Goal: Task Accomplishment & Management: Use online tool/utility

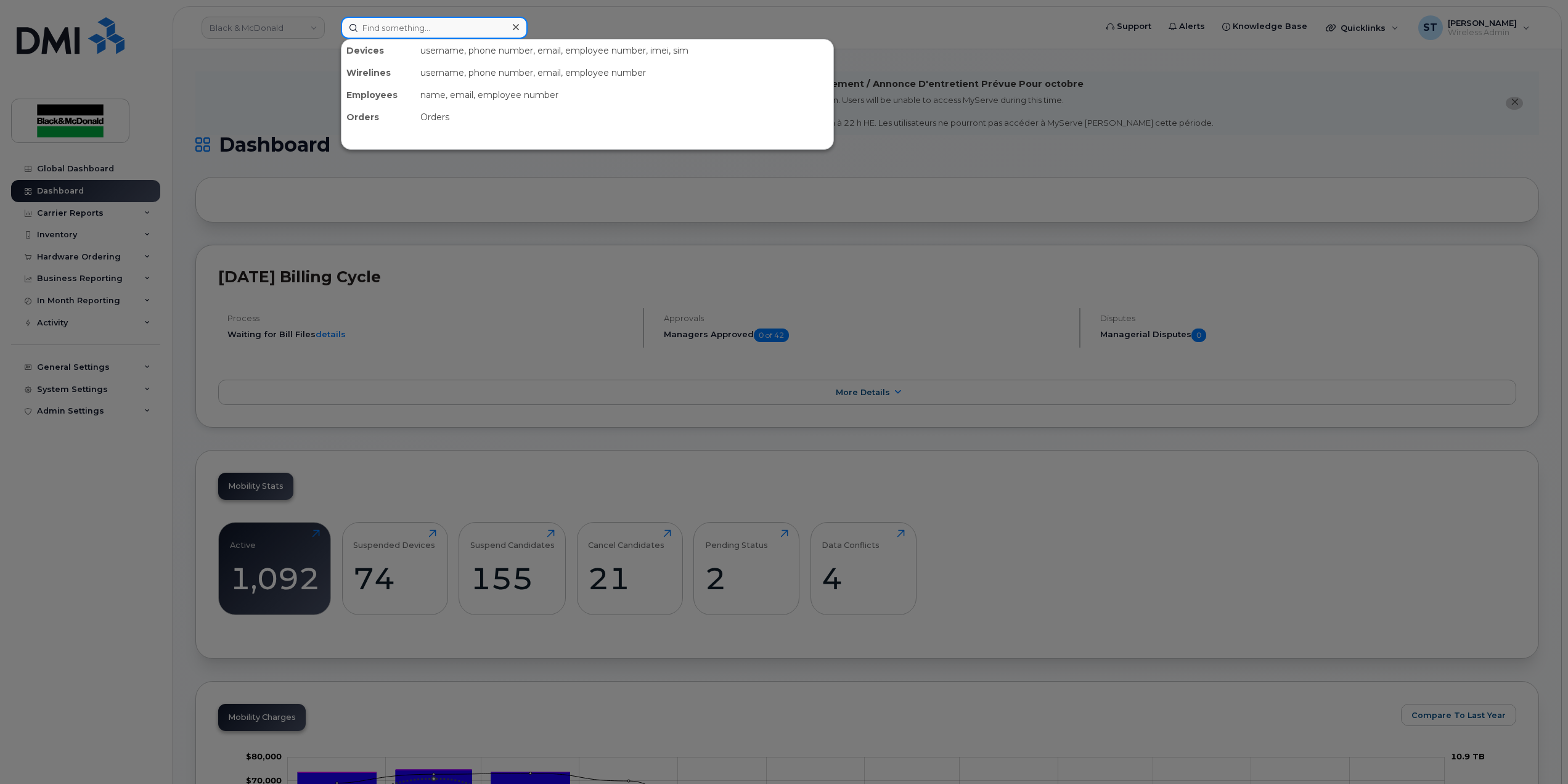
click at [380, 29] on input at bounding box center [434, 27] width 187 height 22
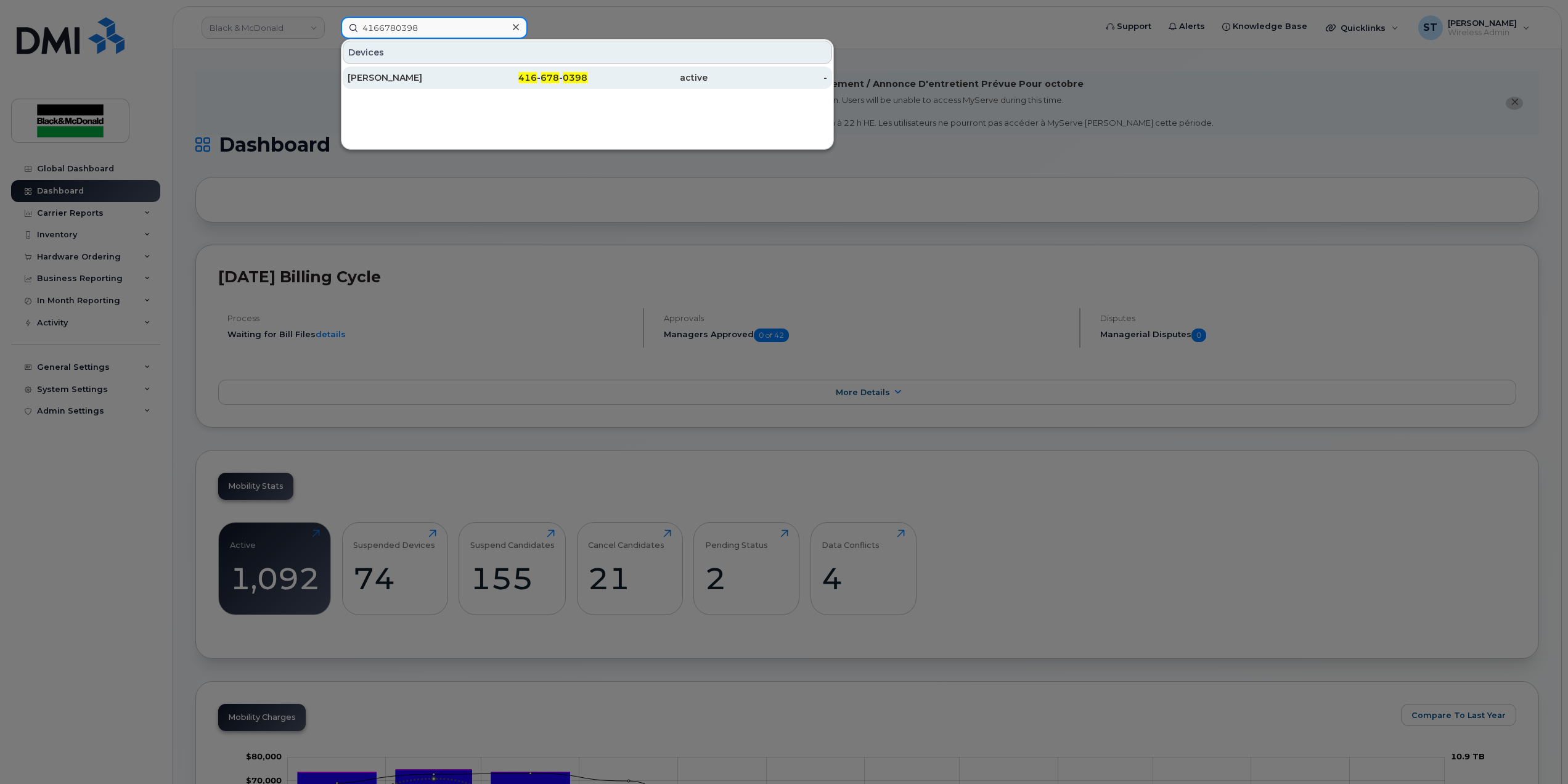
type input "4166780398"
click at [386, 84] on div "Sarbjit Singh" at bounding box center [407, 77] width 120 height 22
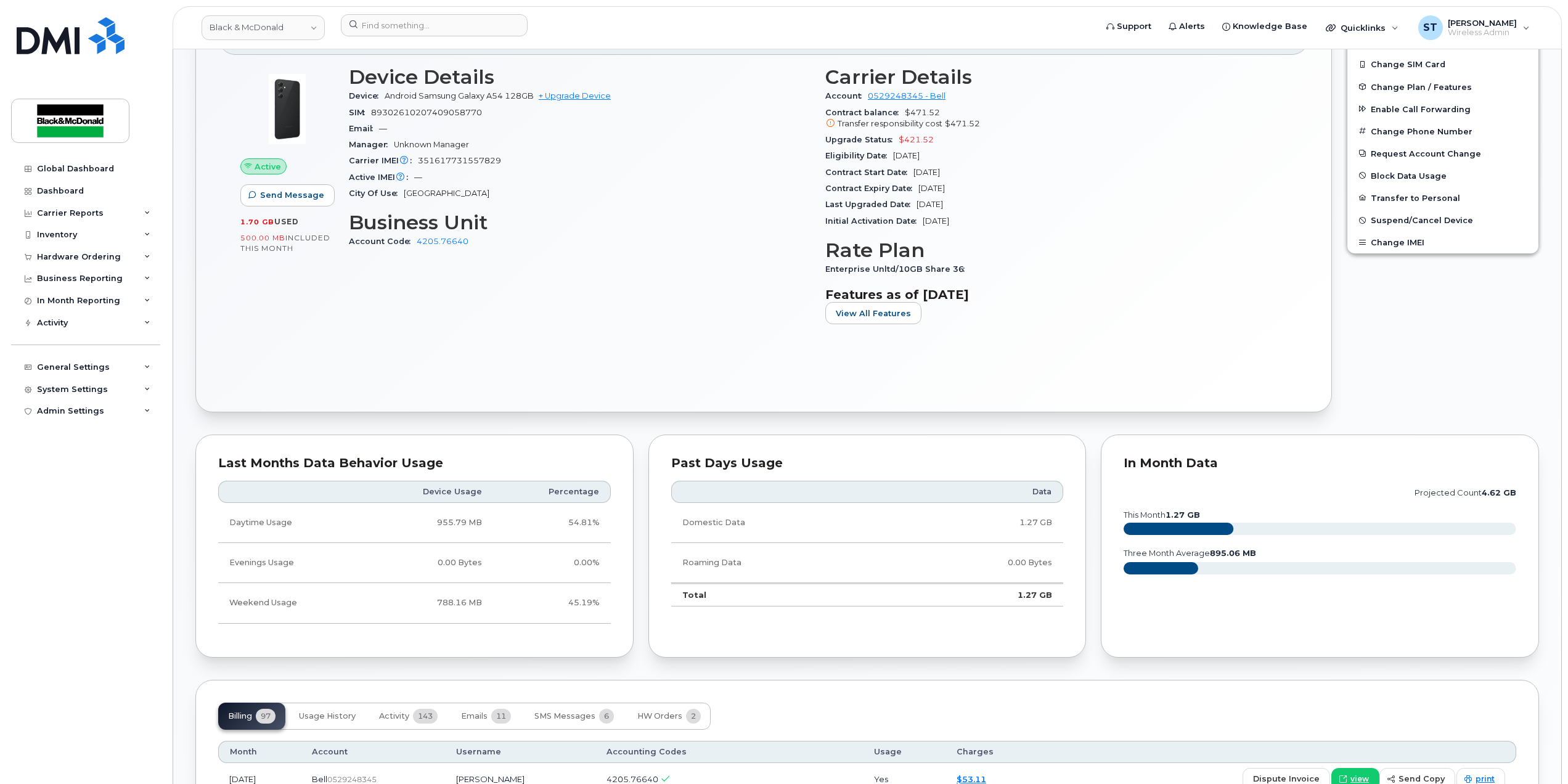
scroll to position [411, 0]
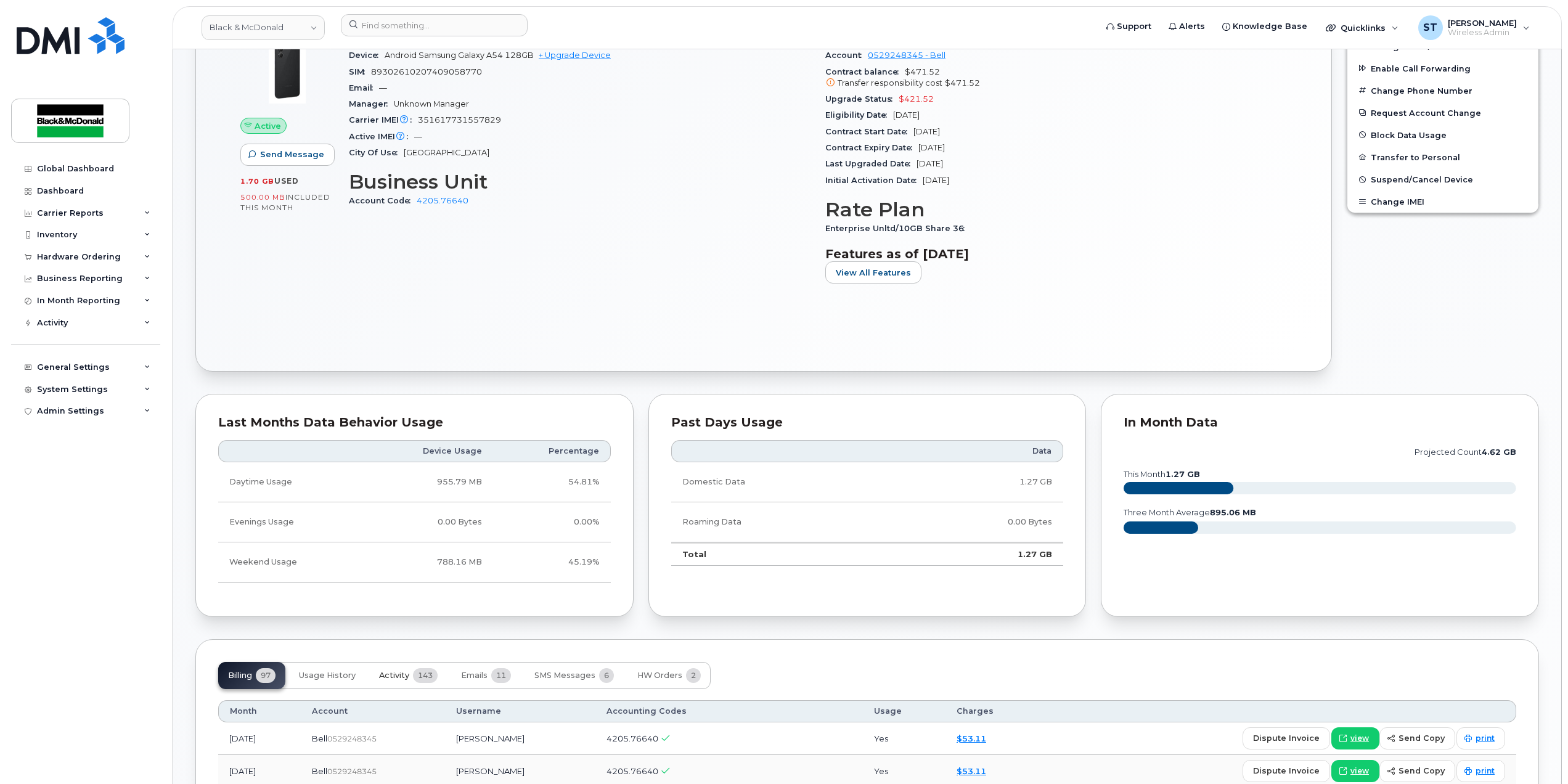
click at [385, 680] on span "Activity" at bounding box center [394, 676] width 30 height 10
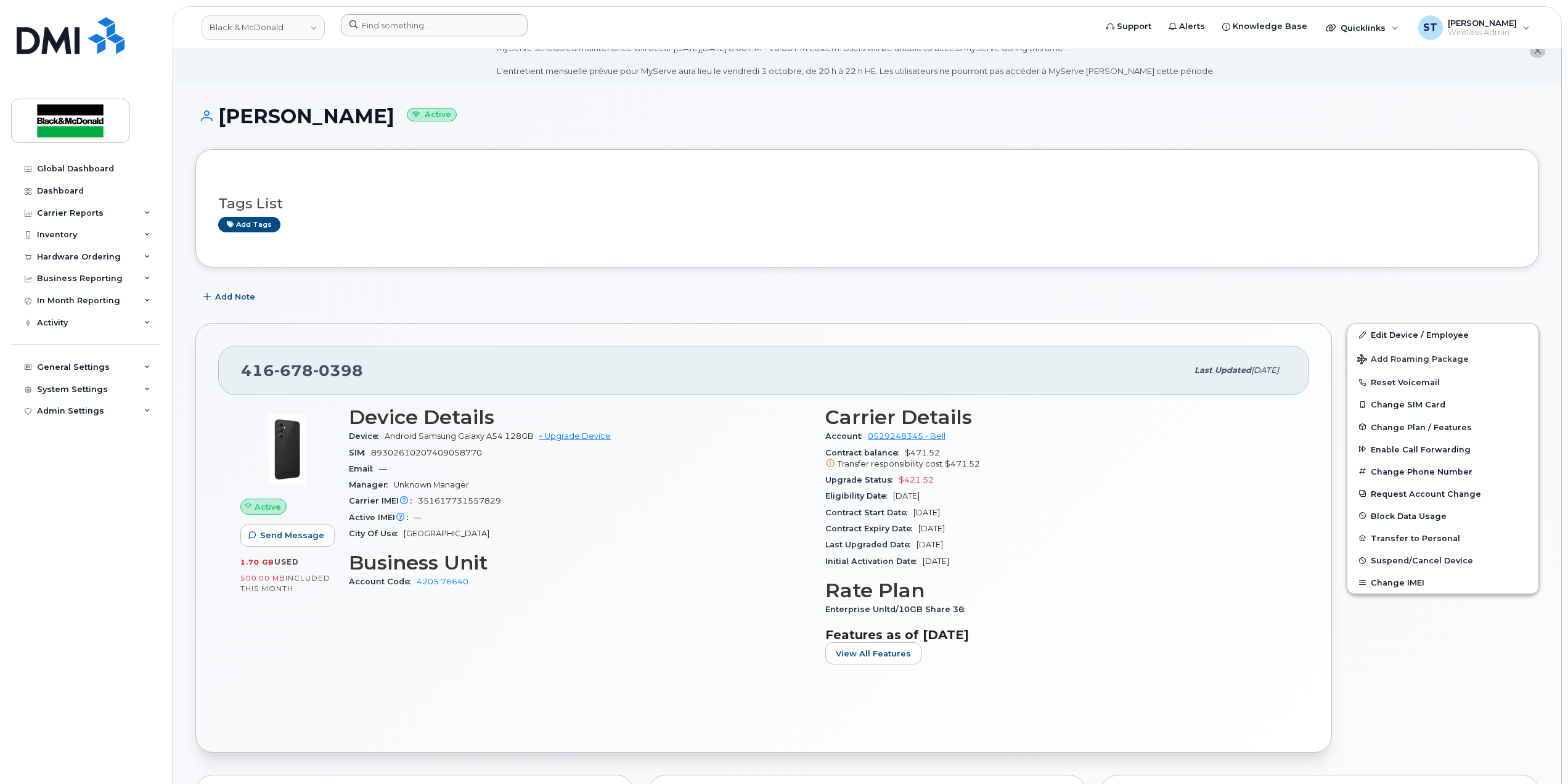
scroll to position [0, 0]
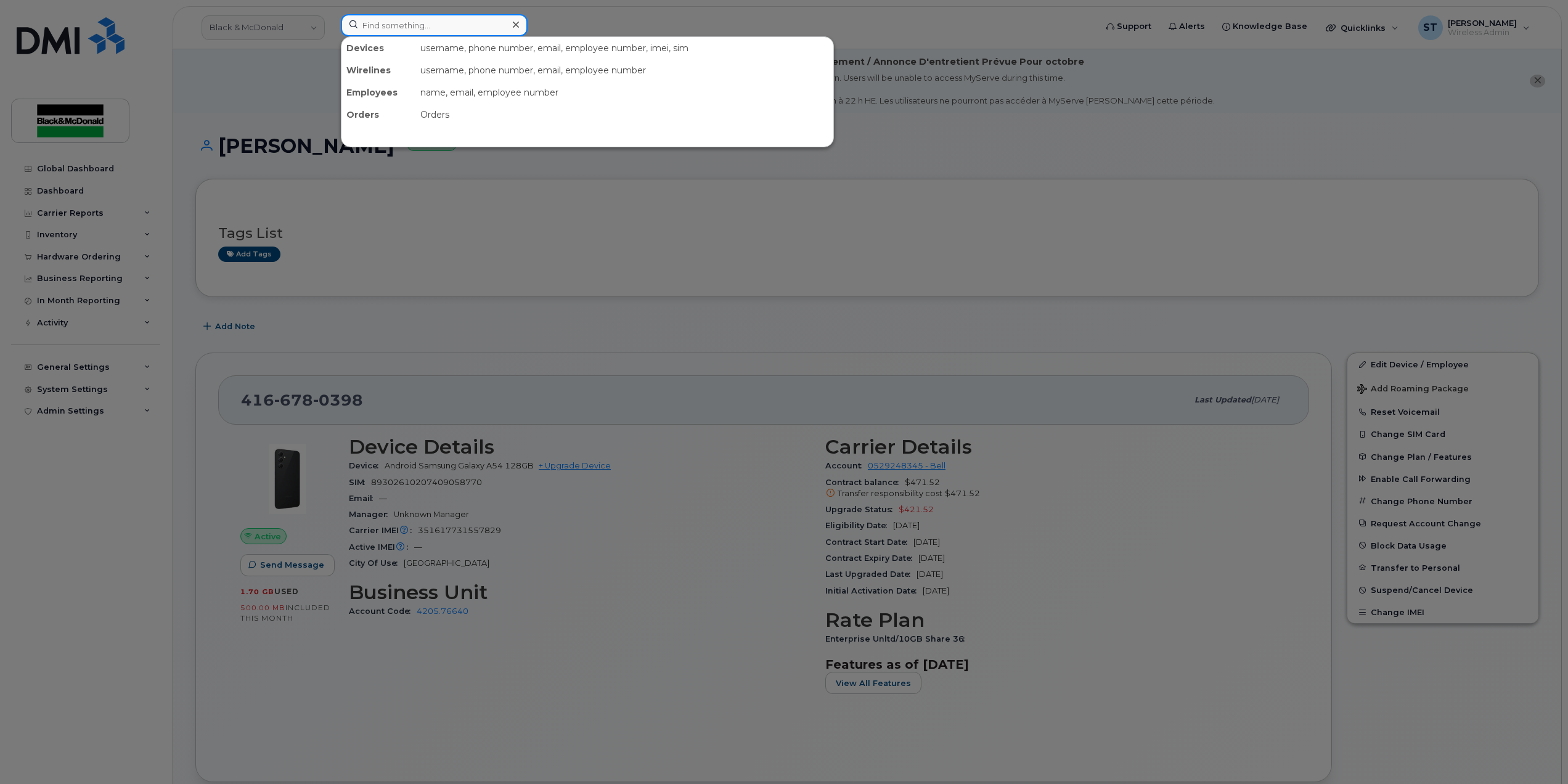
click at [432, 28] on input at bounding box center [434, 25] width 187 height 22
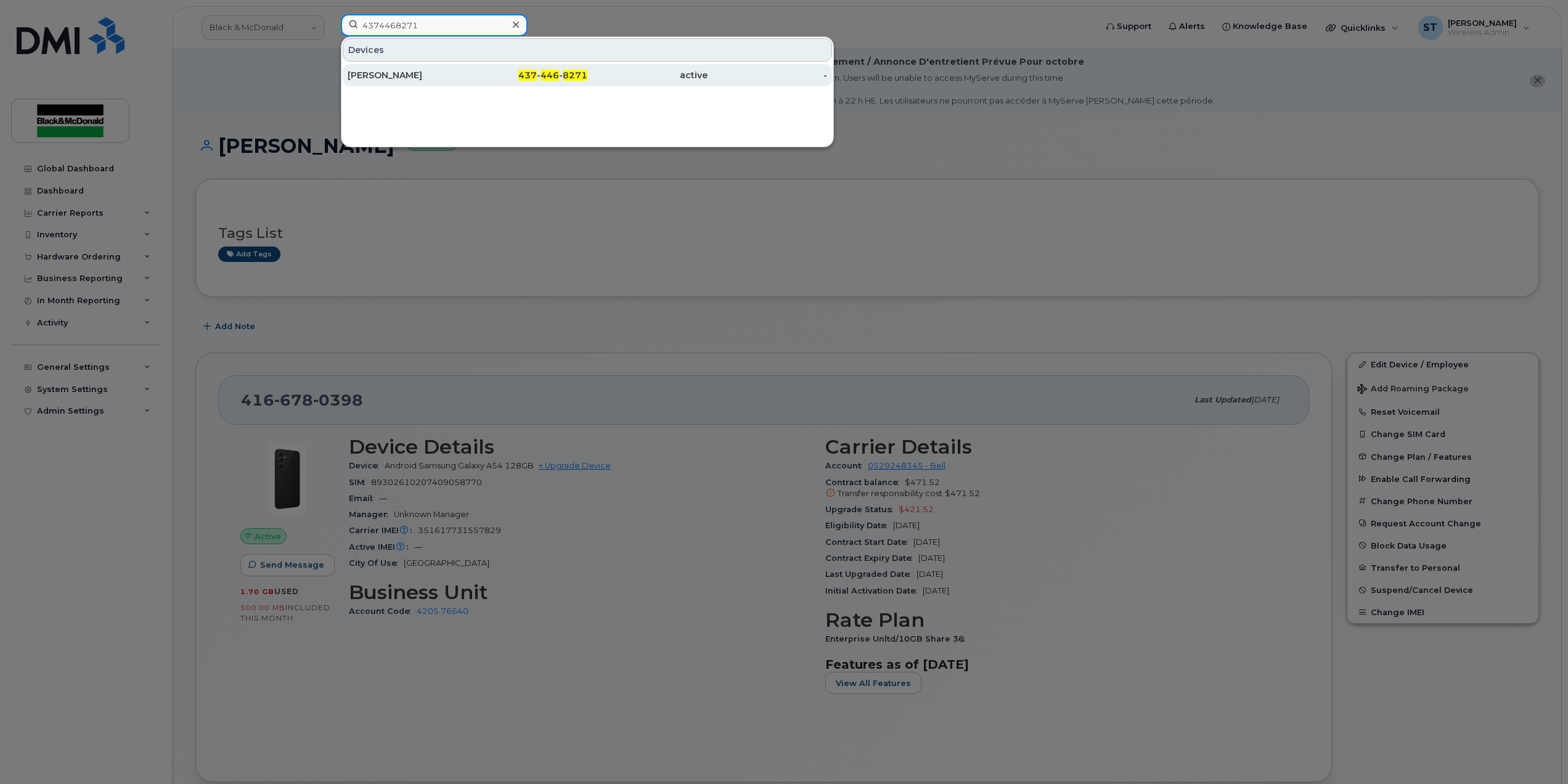
type input "4374468271"
click at [417, 77] on div "[PERSON_NAME]" at bounding box center [407, 75] width 120 height 12
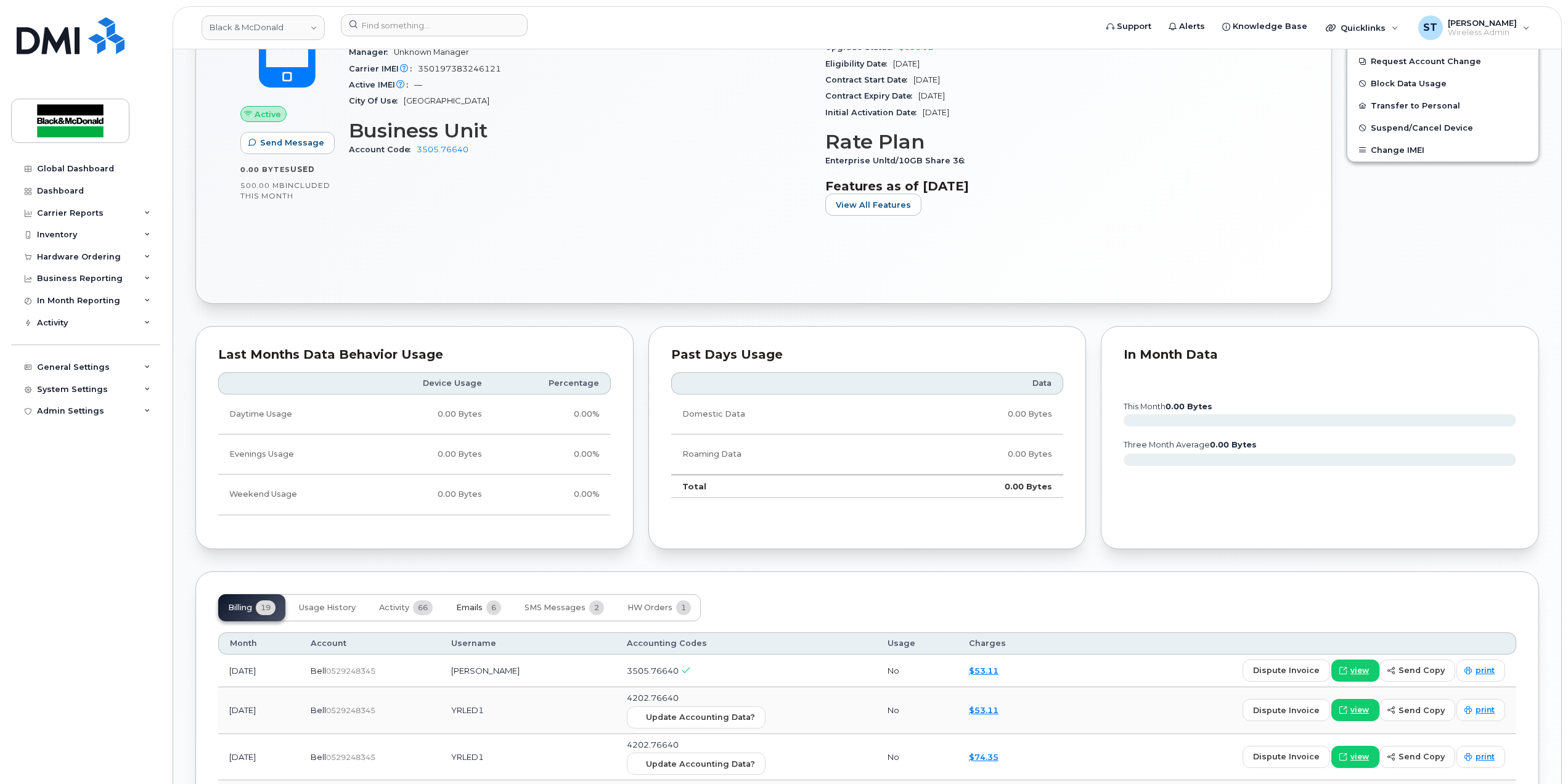
scroll to position [411, 0]
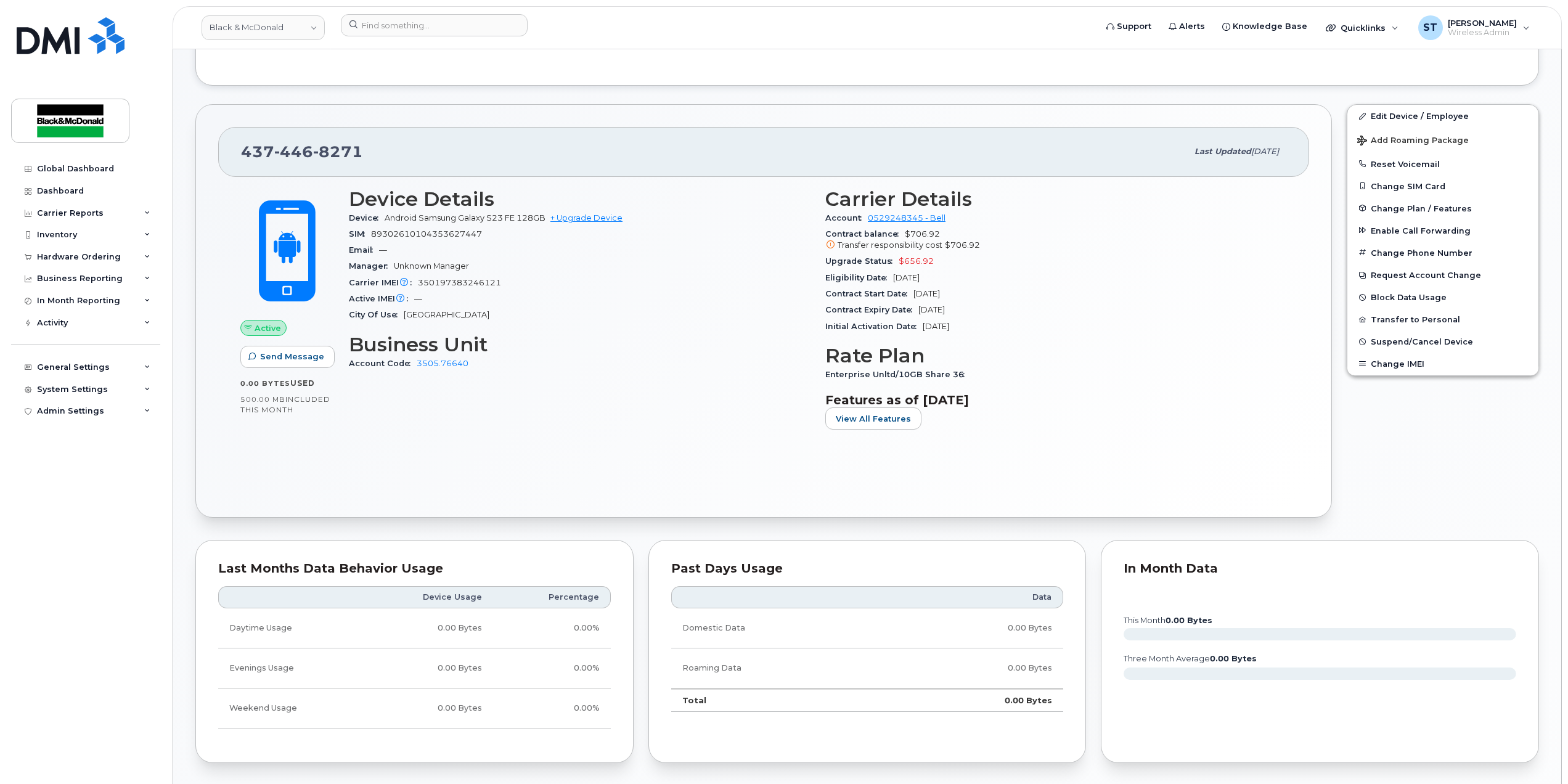
click at [503, 496] on div "Active Send Message 0.00 Bytes  used 500.00 MB  included this month Device Deta…" at bounding box center [764, 335] width 1091 height 318
click at [1391, 191] on button "Change SIM Card" at bounding box center [1442, 186] width 191 height 22
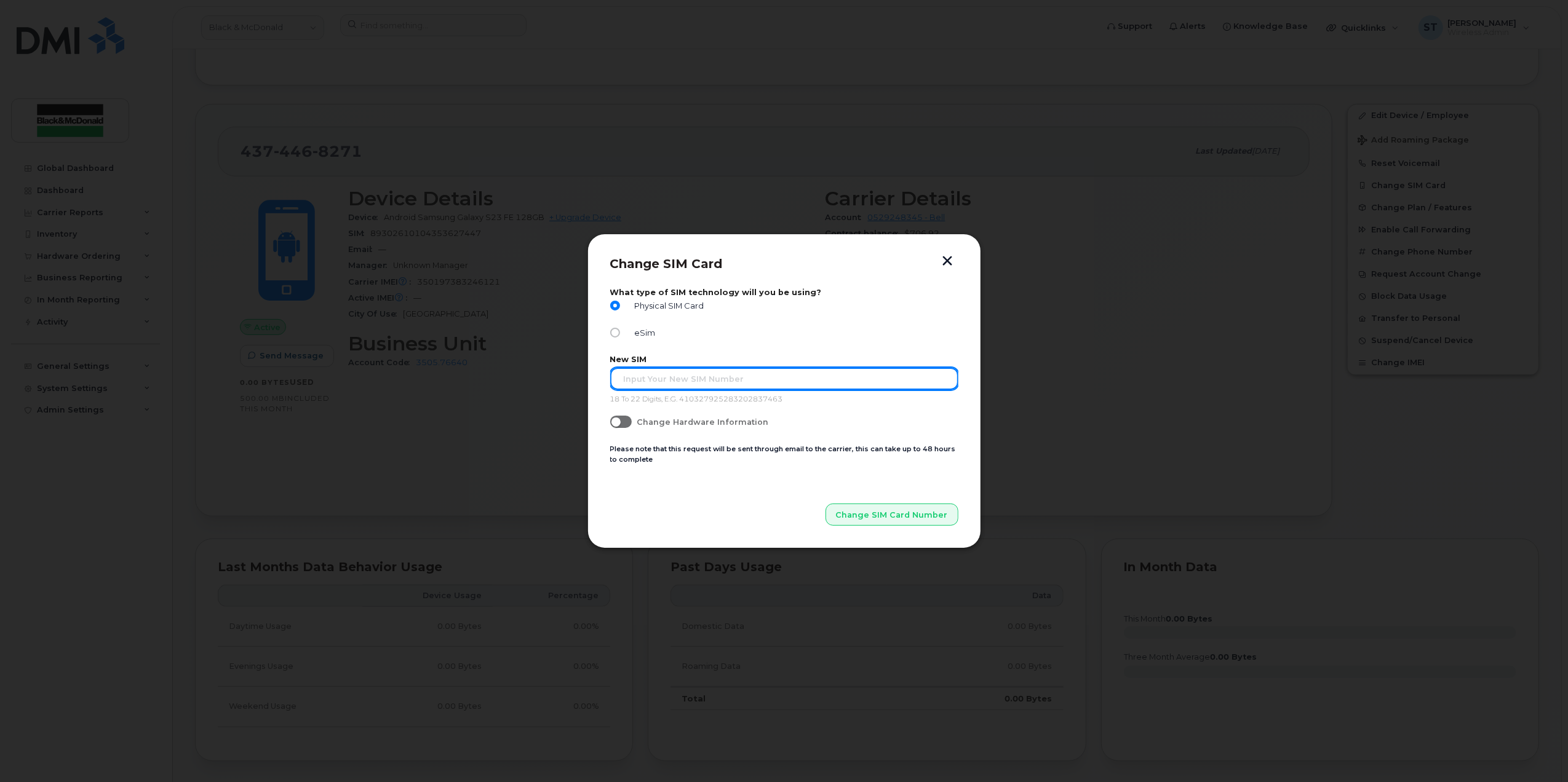
click at [664, 368] on input "text" at bounding box center [784, 379] width 348 height 22
type input "89302610207418140189"
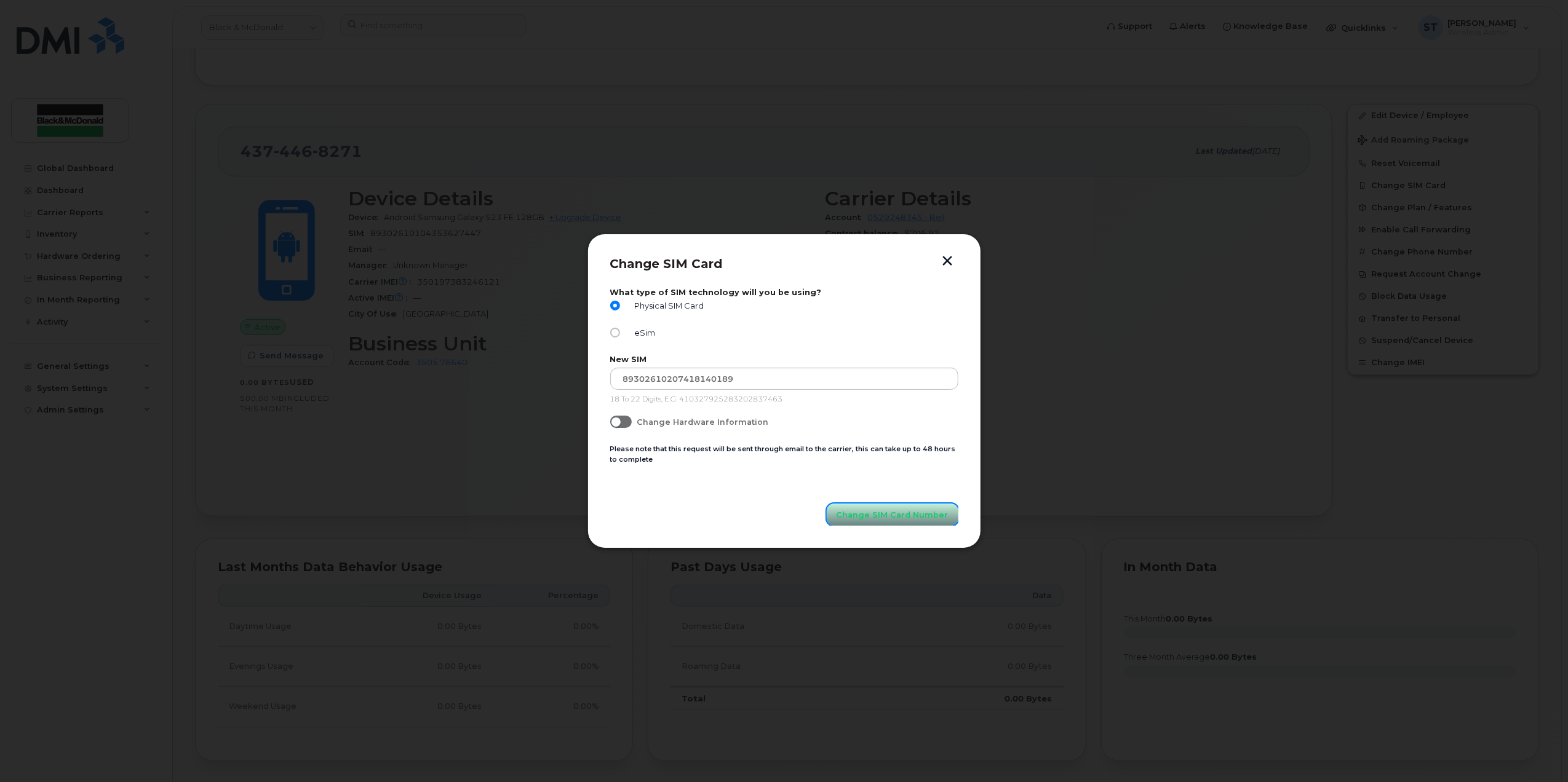
click at [906, 510] on span "Change SIM Card Number" at bounding box center [892, 515] width 112 height 12
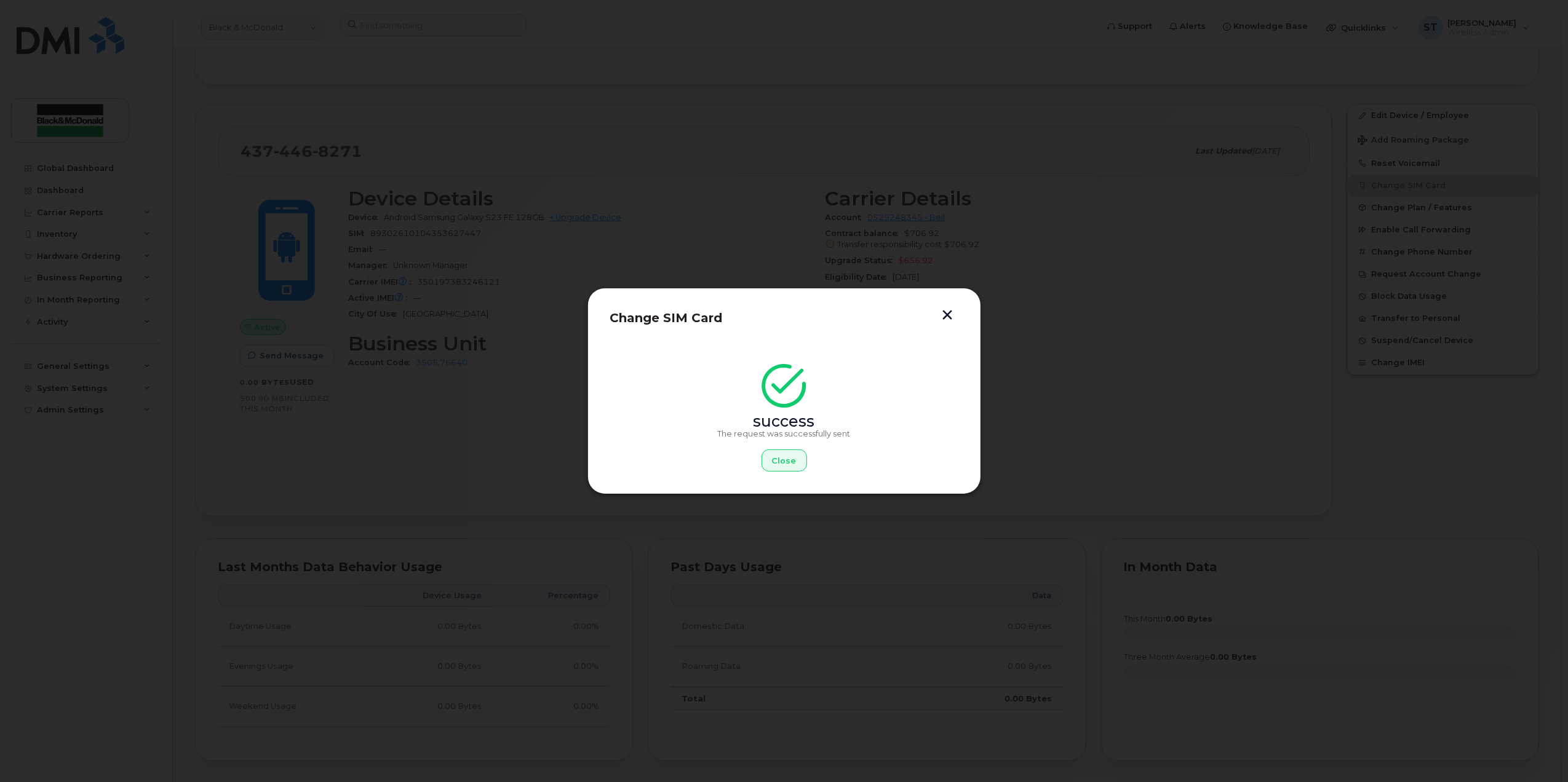
click at [946, 314] on button "button" at bounding box center [948, 316] width 19 height 13
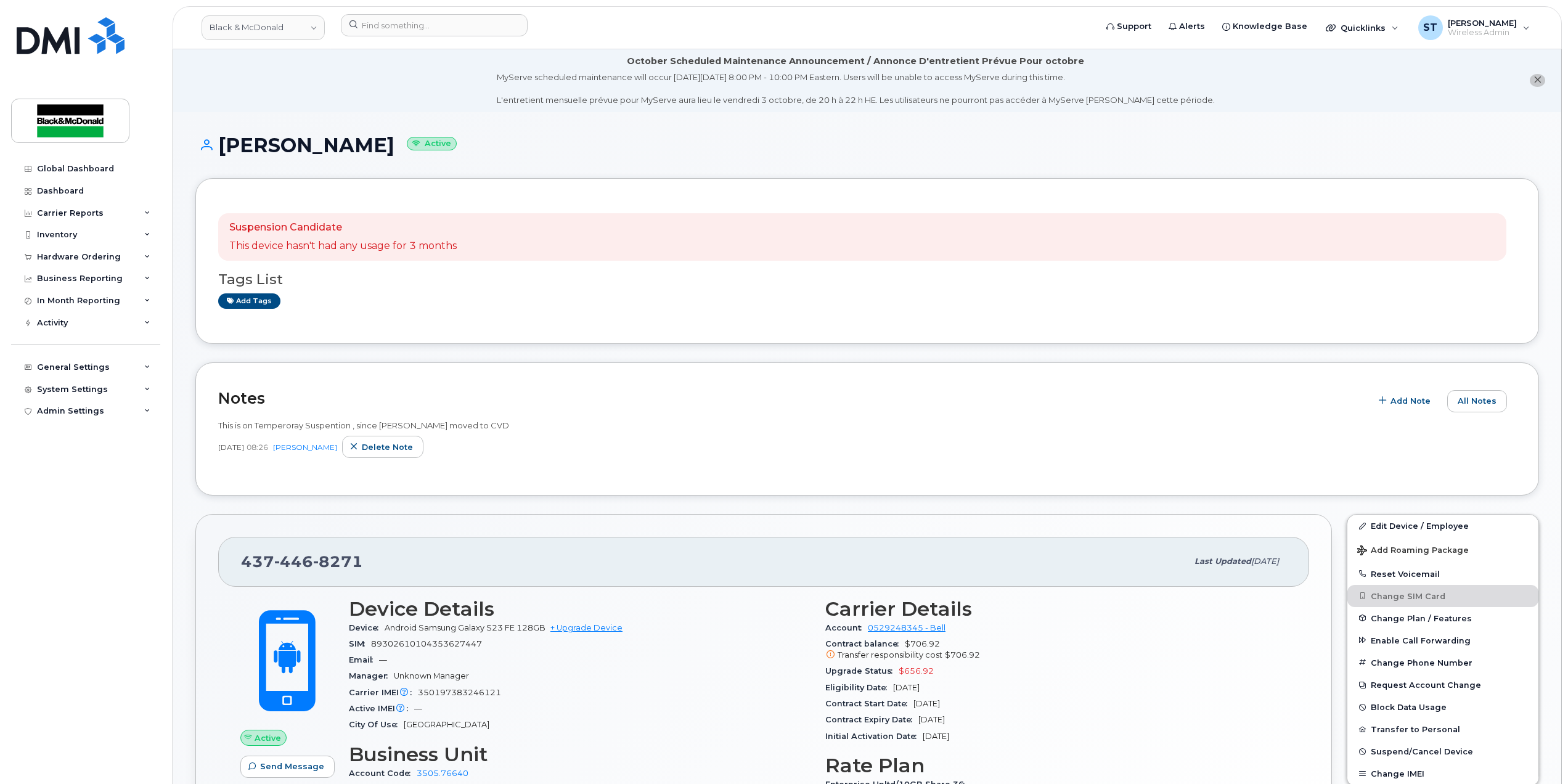
scroll to position [0, 0]
click at [370, 17] on input at bounding box center [434, 25] width 187 height 22
